Goal: Task Accomplishment & Management: Use online tool/utility

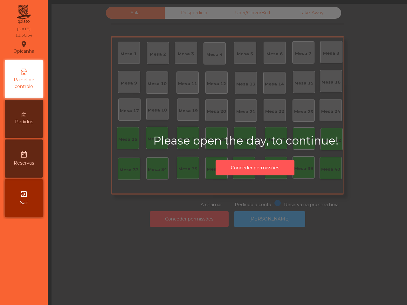
click at [282, 160] on button "Conceder permissões" at bounding box center [255, 168] width 79 height 16
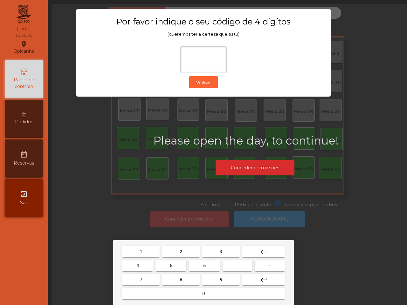
click at [206, 268] on button "6" at bounding box center [204, 265] width 31 height 11
click at [174, 268] on button "5" at bounding box center [171, 265] width 31 height 11
click at [150, 247] on button "1" at bounding box center [141, 251] width 38 height 11
click at [181, 250] on span "2" at bounding box center [181, 251] width 3 height 5
type input "****"
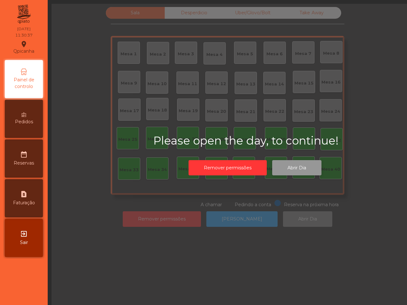
click at [286, 172] on button "Abrir Dia" at bounding box center [296, 168] width 49 height 16
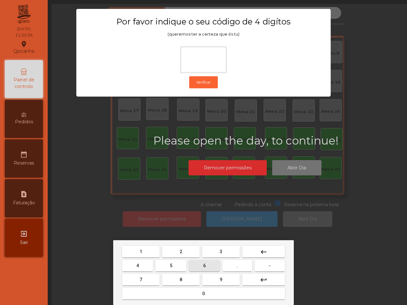
click at [204, 261] on button "6" at bounding box center [204, 265] width 31 height 11
click at [177, 264] on button "5" at bounding box center [171, 265] width 31 height 11
click at [158, 251] on button "1" at bounding box center [141, 251] width 38 height 11
click at [175, 250] on button "2" at bounding box center [181, 251] width 38 height 11
type input "****"
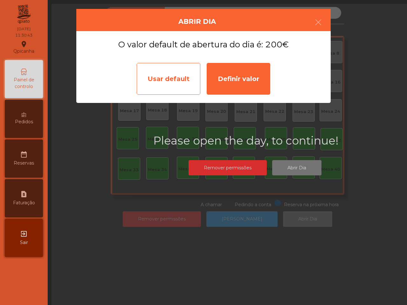
click at [183, 83] on div "Usar default" at bounding box center [169, 79] width 64 height 32
